Goal: Check status: Check status

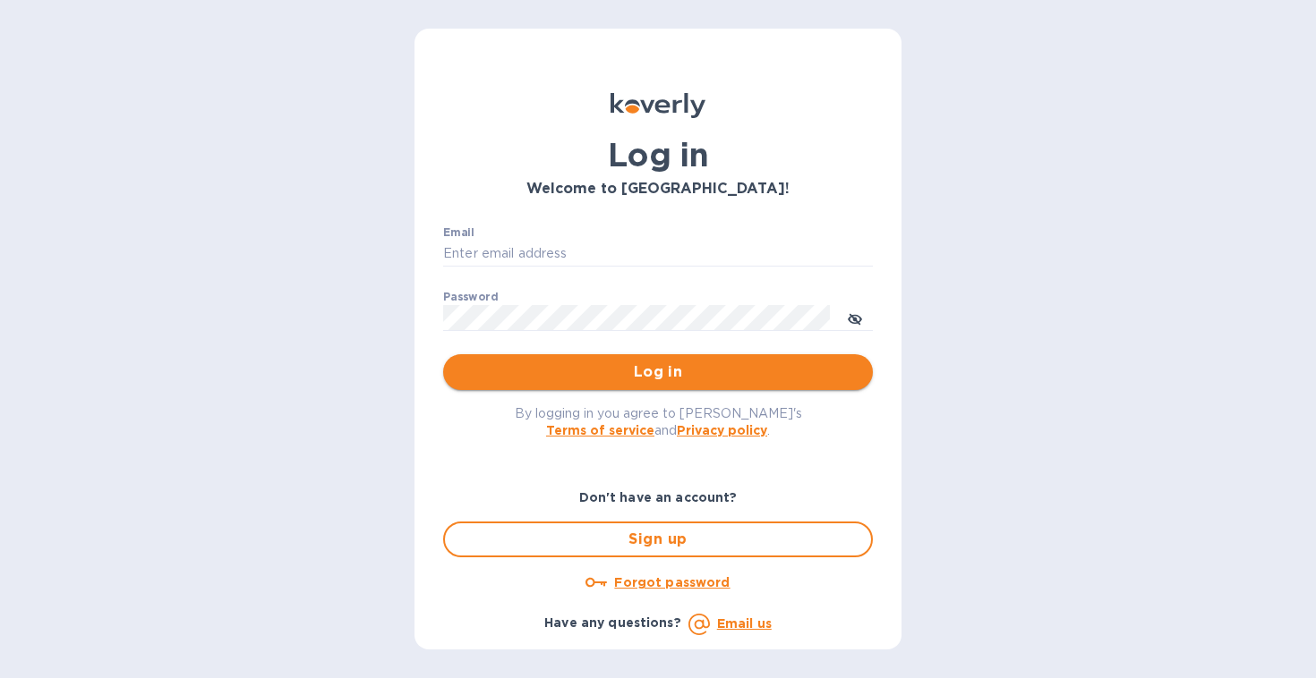
type input "[EMAIL_ADDRESS][DOMAIN_NAME]"
click at [583, 378] on span "Log in" at bounding box center [657, 372] width 401 height 21
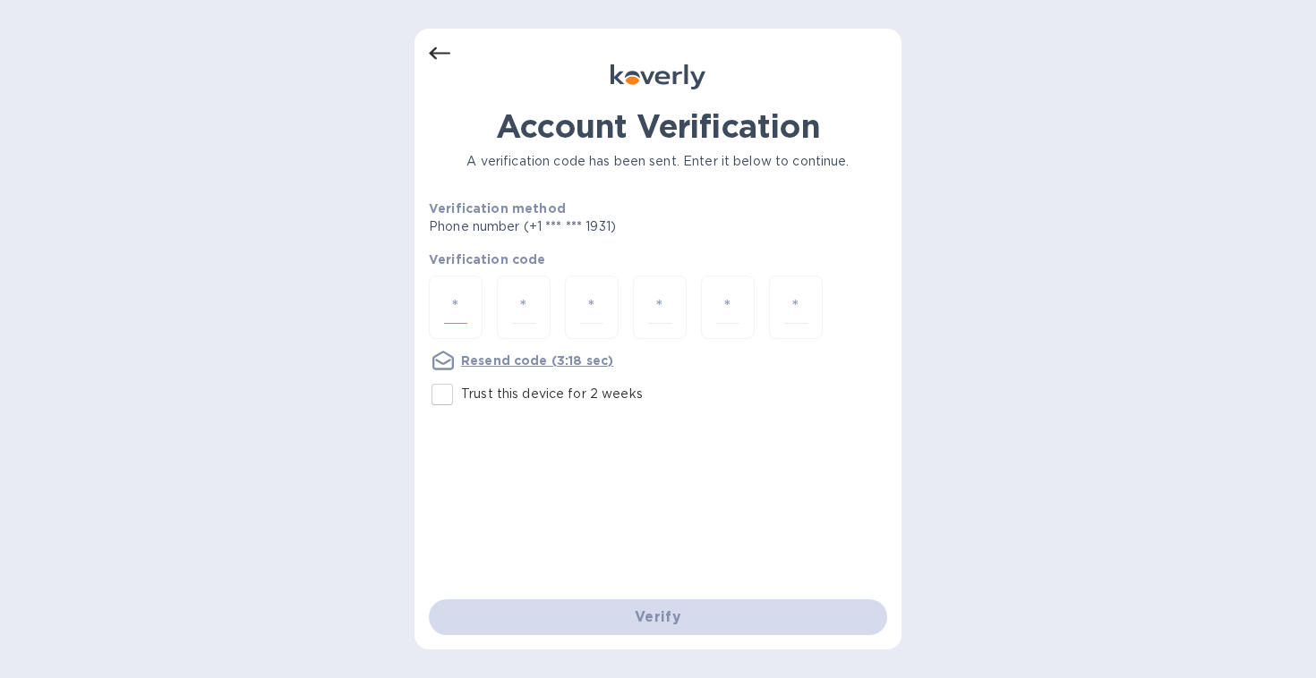
click at [466, 311] on input "number" at bounding box center [455, 307] width 23 height 33
type input "4"
type input "0"
type input "3"
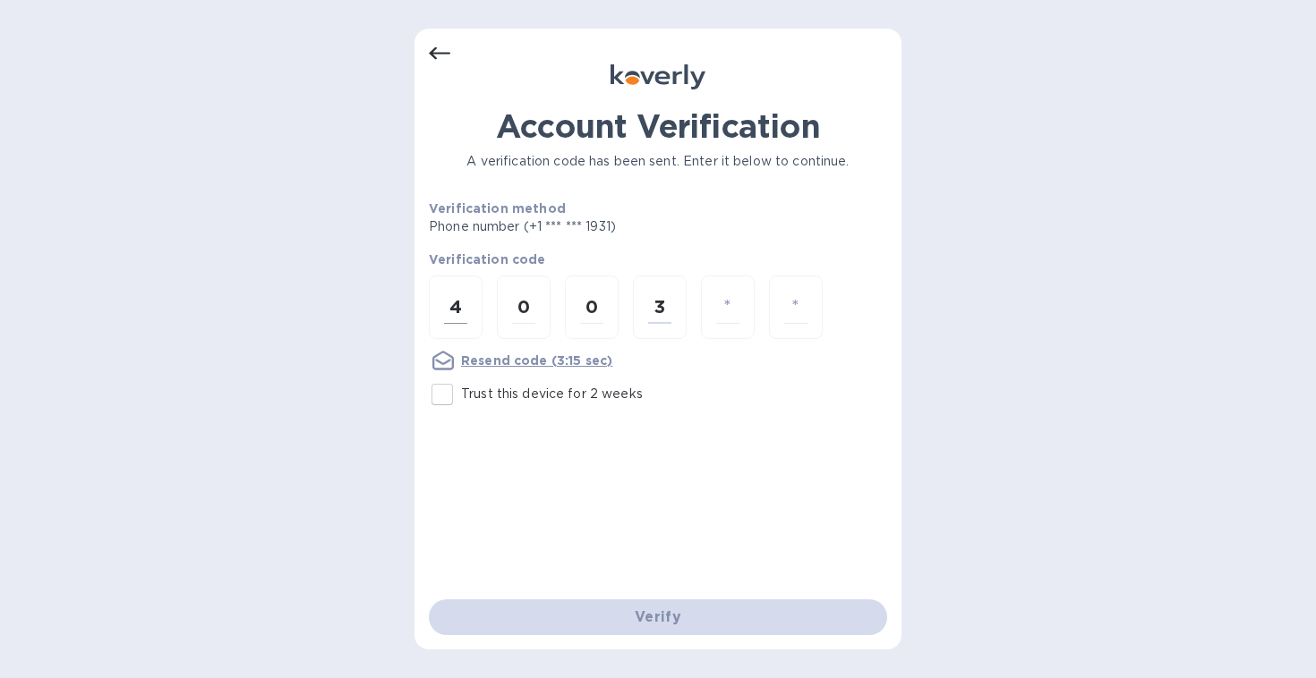
type input "3"
type input "9"
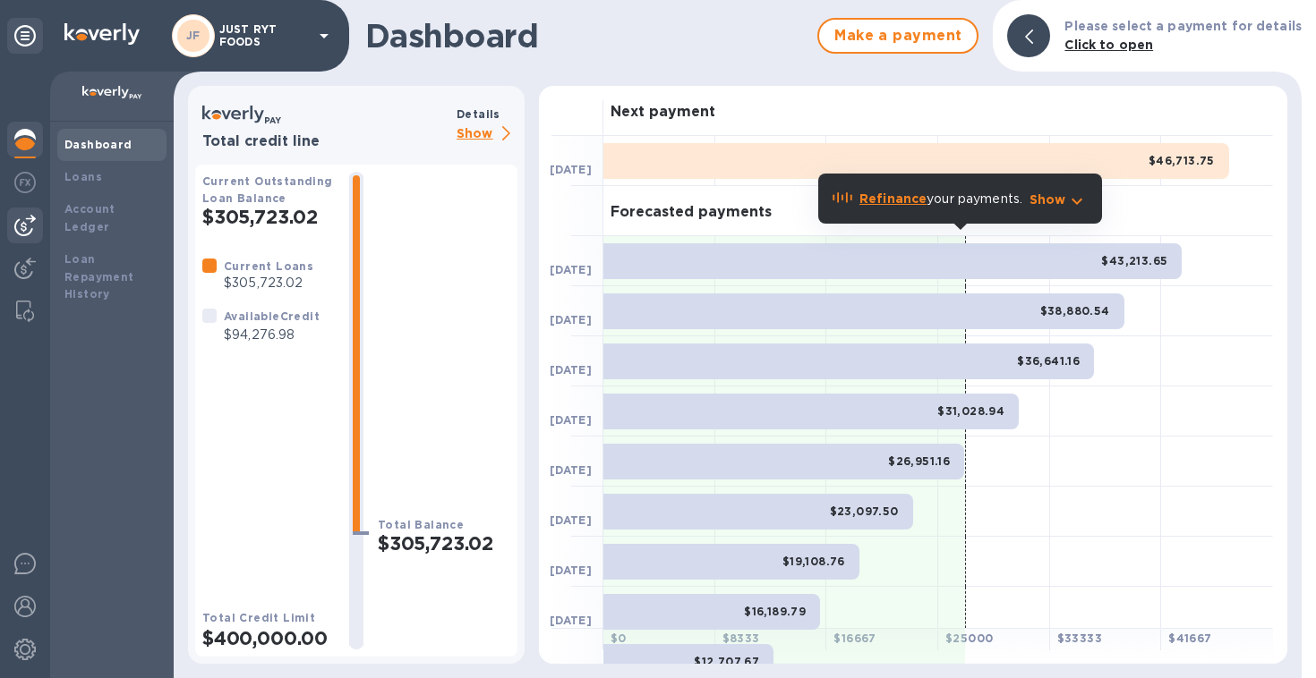
click at [13, 224] on div at bounding box center [25, 226] width 36 height 36
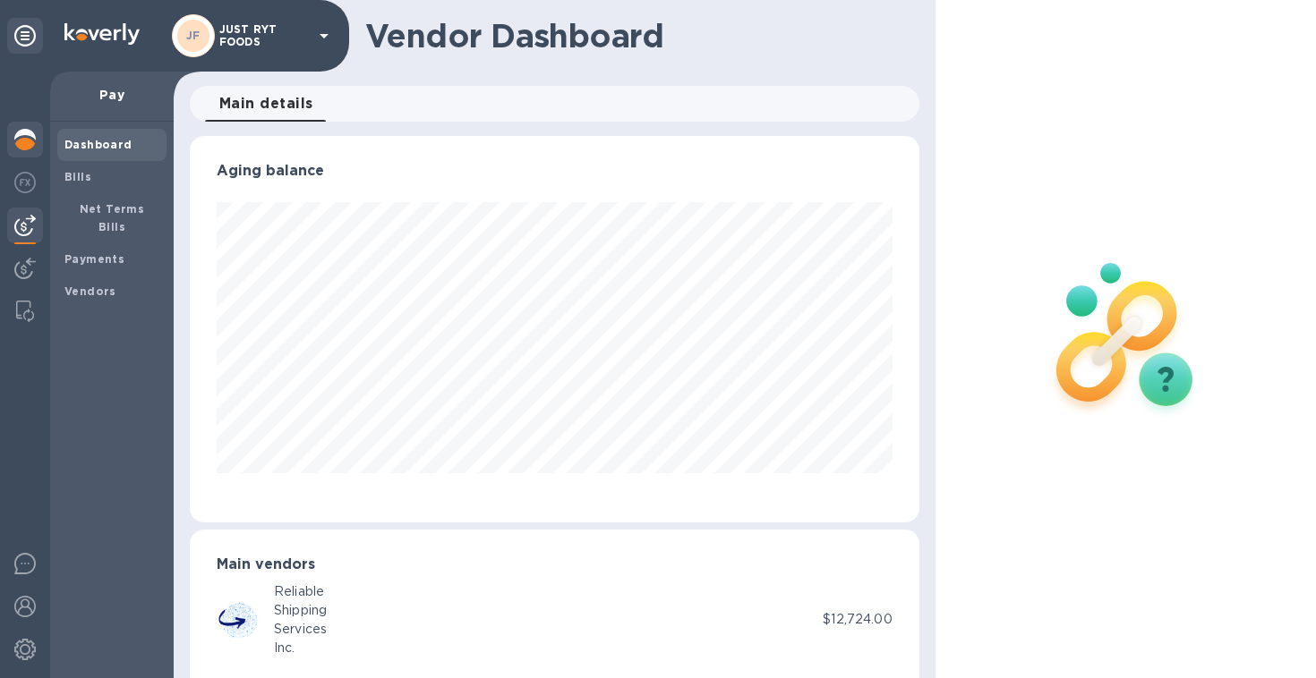
scroll to position [894667, 894331]
click at [26, 139] on img at bounding box center [24, 139] width 21 height 21
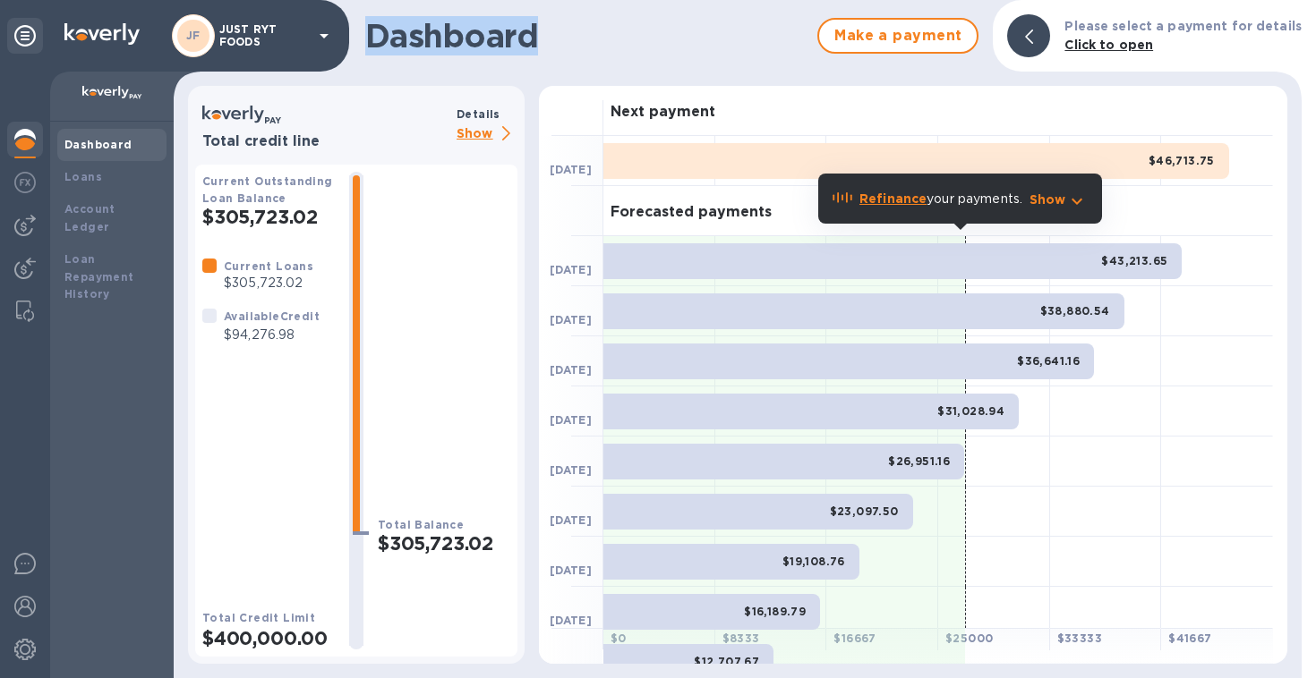
drag, startPoint x: 541, startPoint y: 40, endPoint x: 376, endPoint y: 52, distance: 165.1
click at [376, 52] on h1 "Dashboard" at bounding box center [586, 36] width 443 height 38
click at [482, 131] on p "Show" at bounding box center [486, 135] width 61 height 22
